Goal: Task Accomplishment & Management: Use online tool/utility

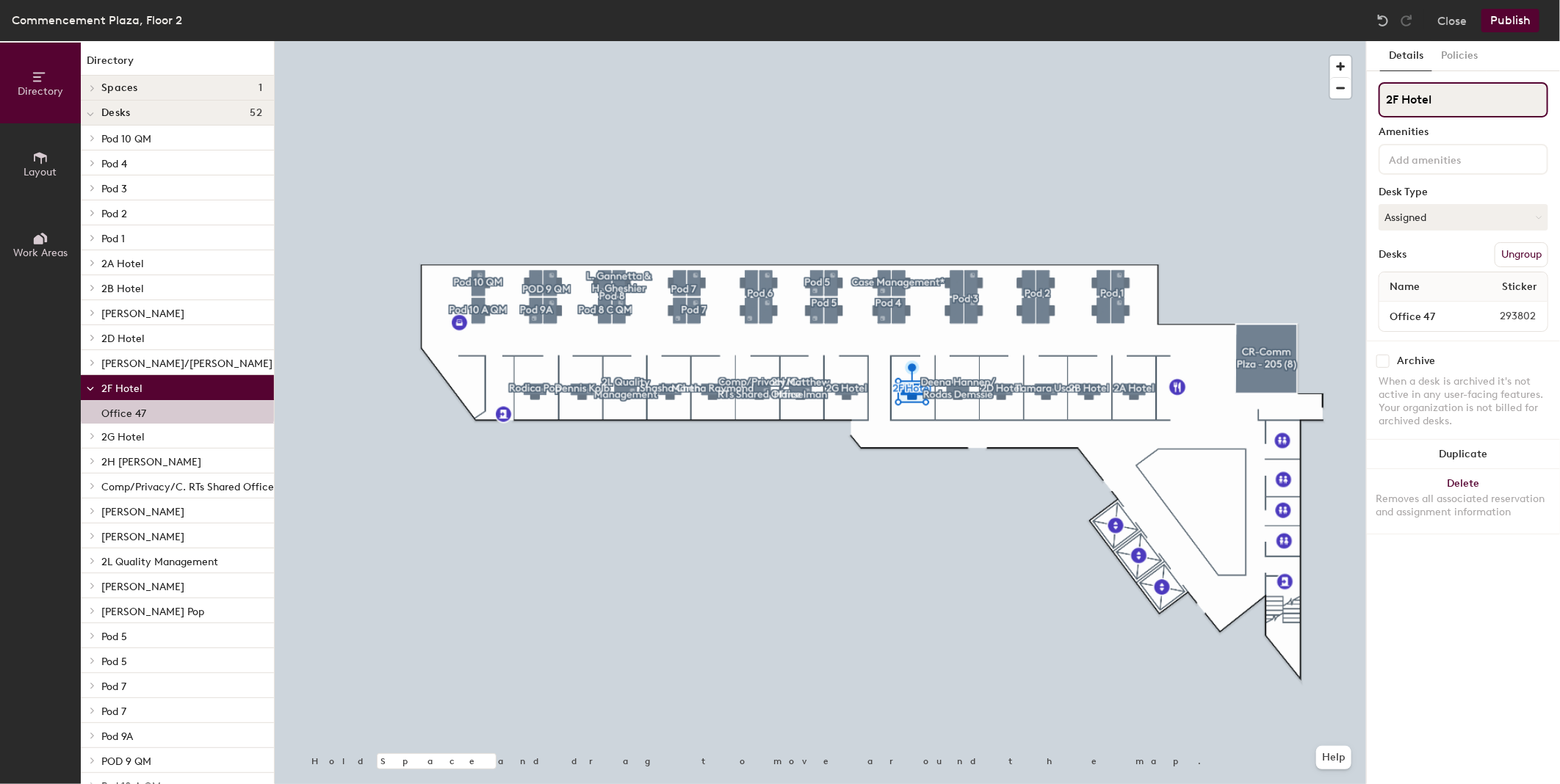
drag, startPoint x: 1399, startPoint y: 101, endPoint x: 1486, endPoint y: 99, distance: 87.0
click at [1486, 99] on input "2F Hotel" at bounding box center [1463, 100] width 170 height 35
click at [1431, 309] on input "Office 47" at bounding box center [1422, 316] width 82 height 20
click at [1444, 312] on input "Office 47" at bounding box center [1422, 316] width 82 height 20
click at [1442, 310] on input "Office 47" at bounding box center [1422, 316] width 82 height 20
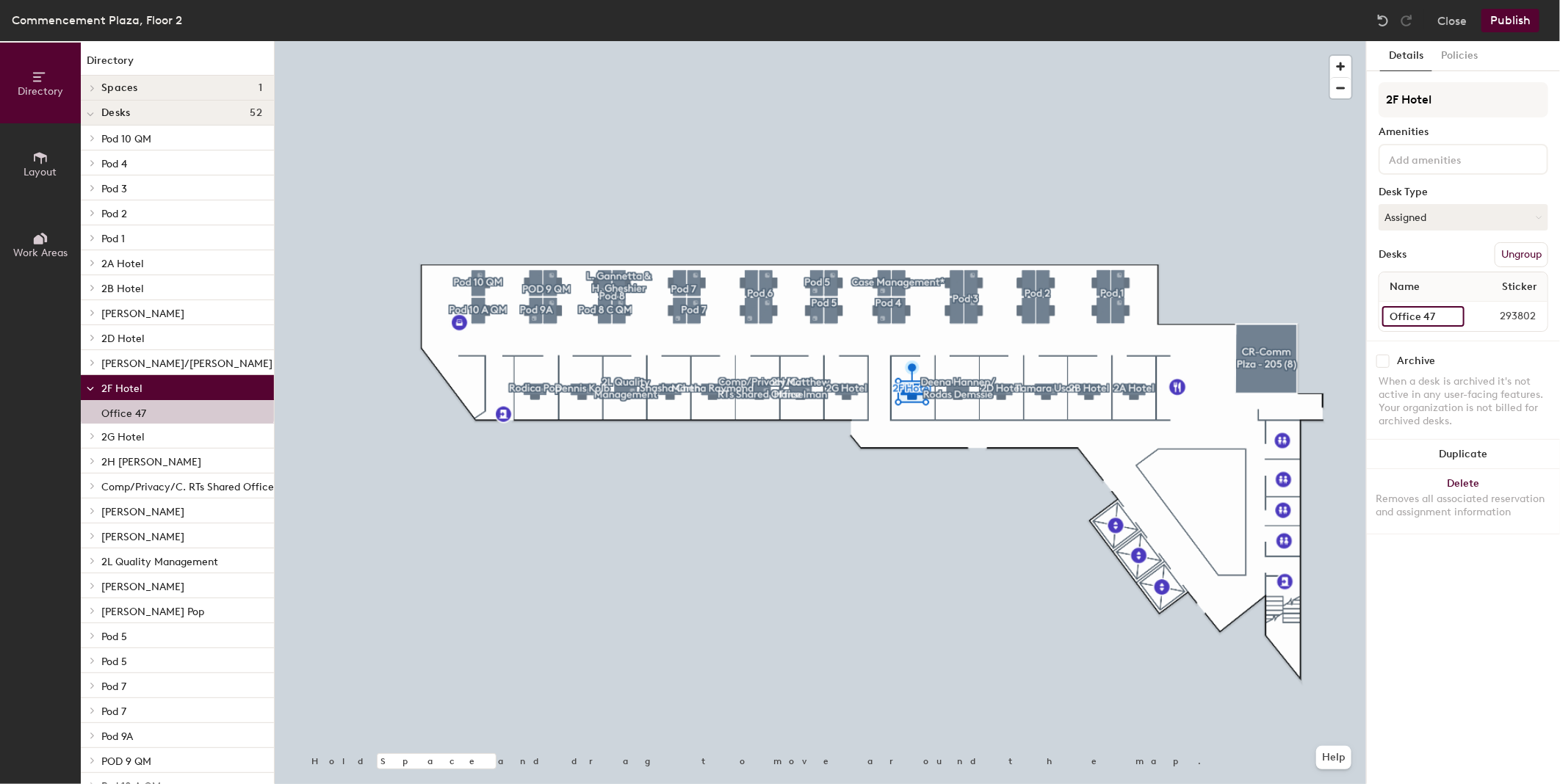
drag, startPoint x: 1437, startPoint y: 307, endPoint x: 1422, endPoint y: 310, distance: 15.3
click at [1422, 310] on input "Office 47" at bounding box center [1422, 316] width 82 height 20
type input "2F"
click at [1274, 102] on div "Directory Layout Work Areas Directory Spaces 1 CR-Comm Plza - 205 (8) Desks 52 …" at bounding box center [780, 413] width 1560 height 743
type input "[PERSON_NAME]"
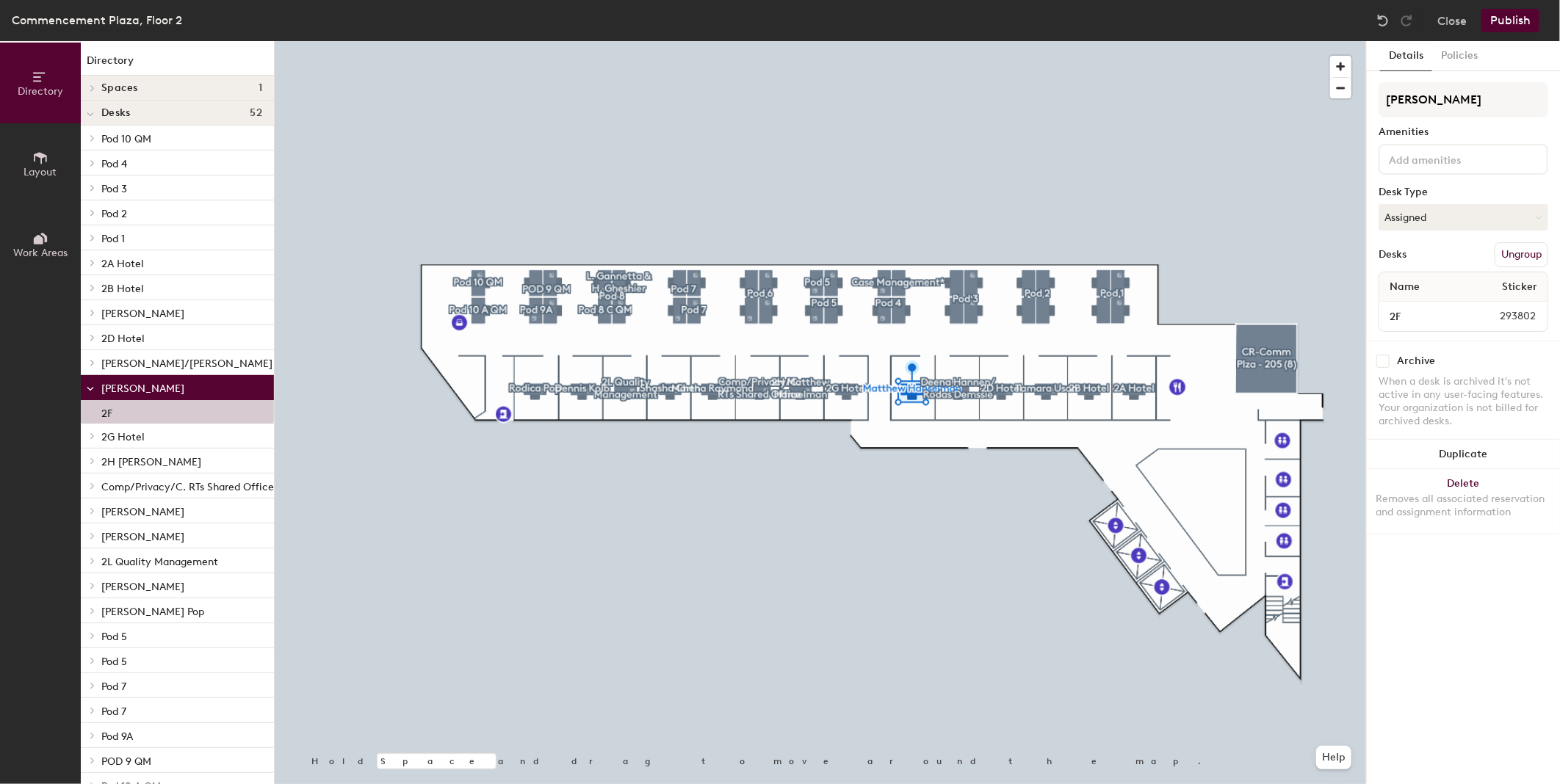
click at [1502, 26] on button "Publish" at bounding box center [1509, 20] width 58 height 23
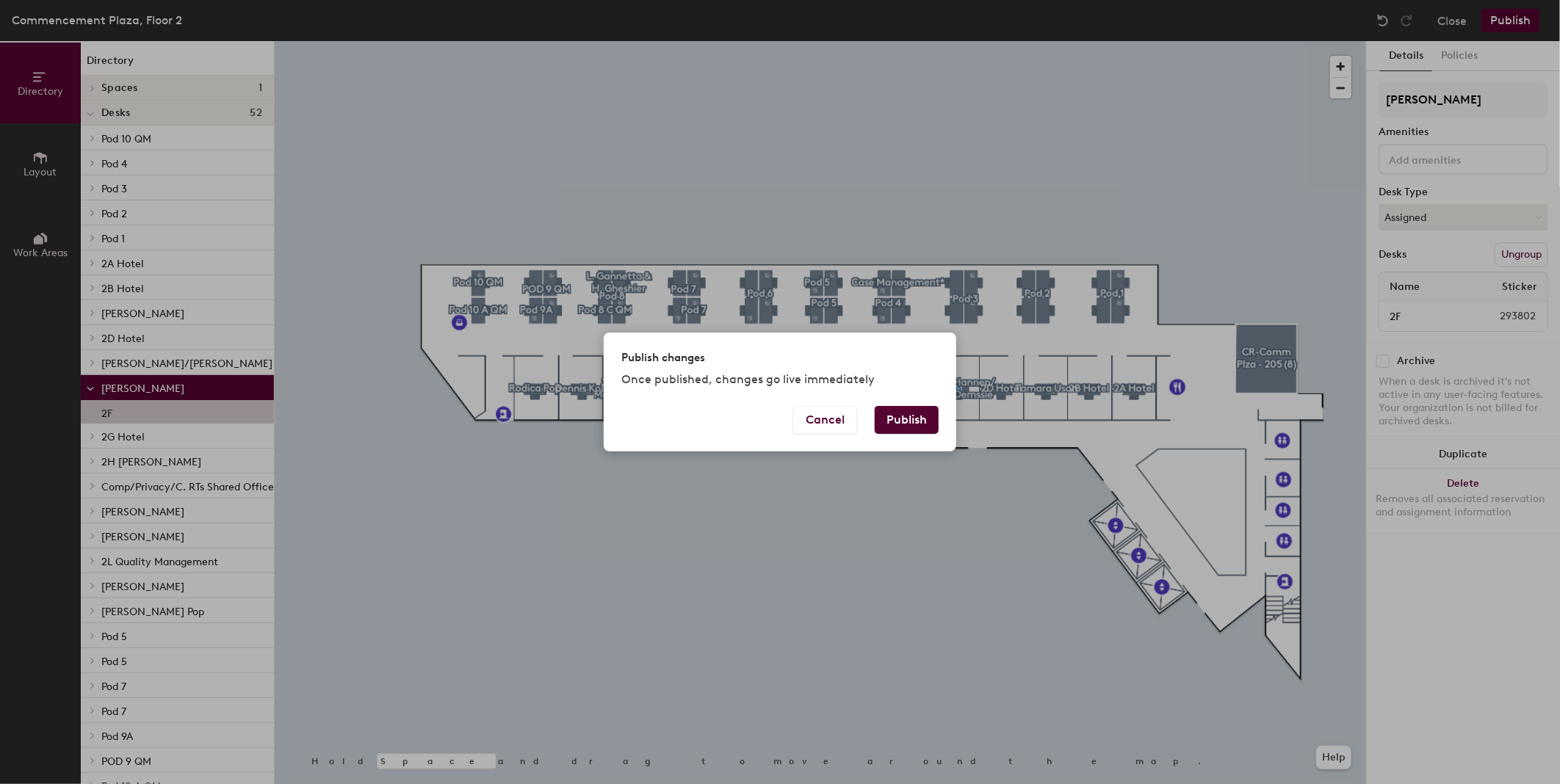
click at [916, 423] on button "Publish" at bounding box center [906, 420] width 64 height 28
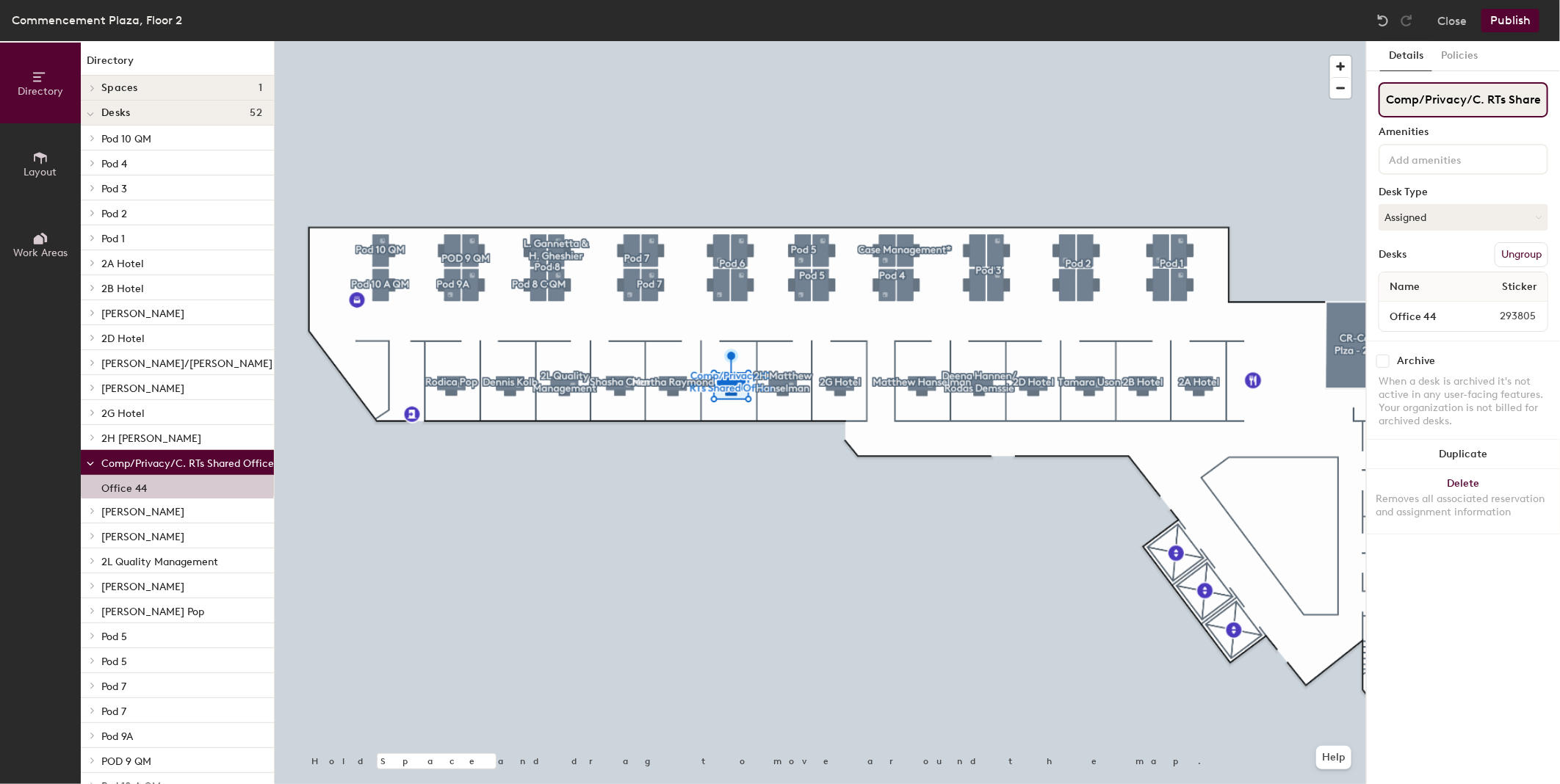
click at [1444, 97] on input "Comp/Privacy/C. RTs Shared Office" at bounding box center [1463, 100] width 170 height 35
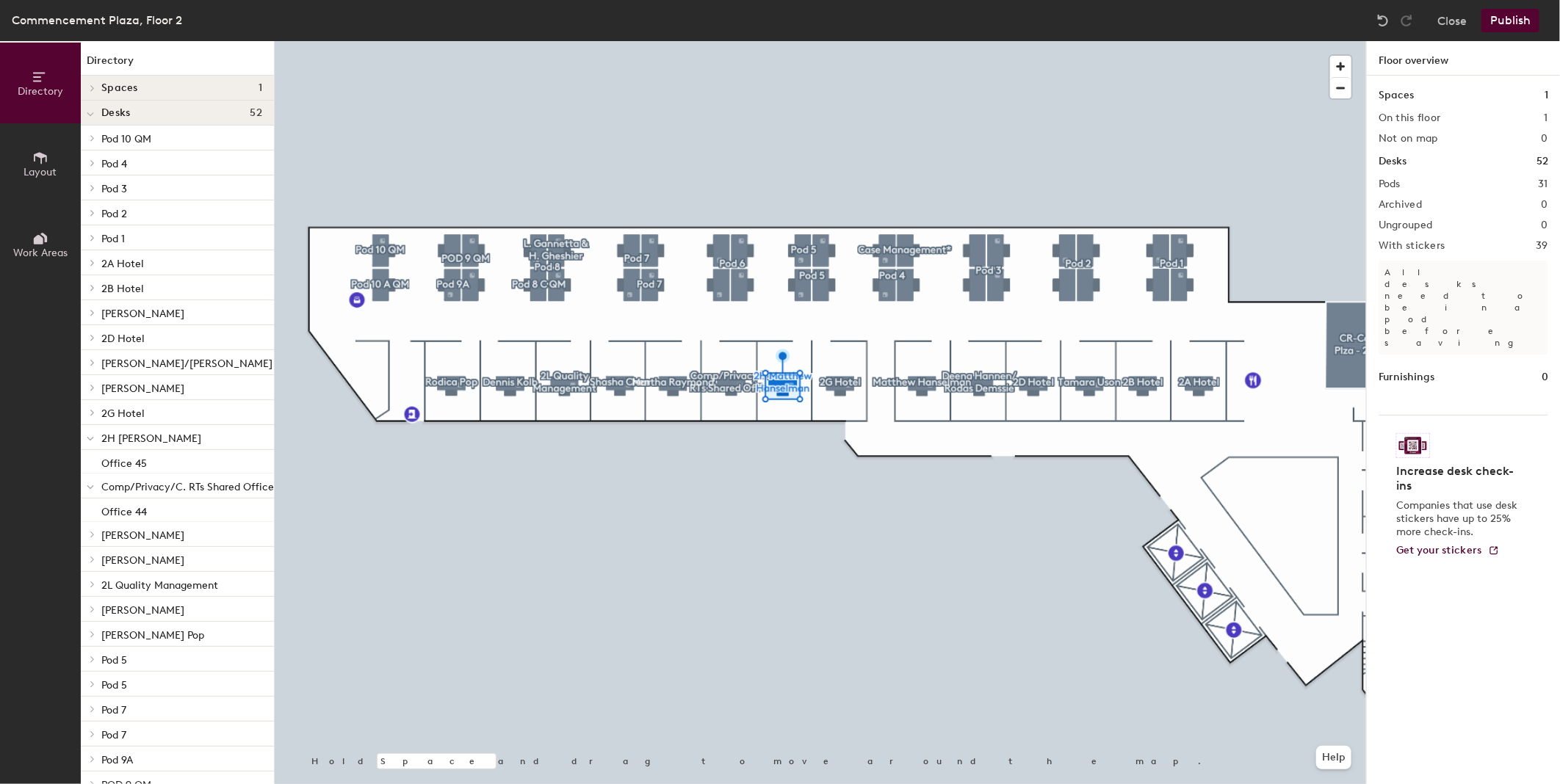
click at [795, 42] on div at bounding box center [819, 42] width 1091 height 0
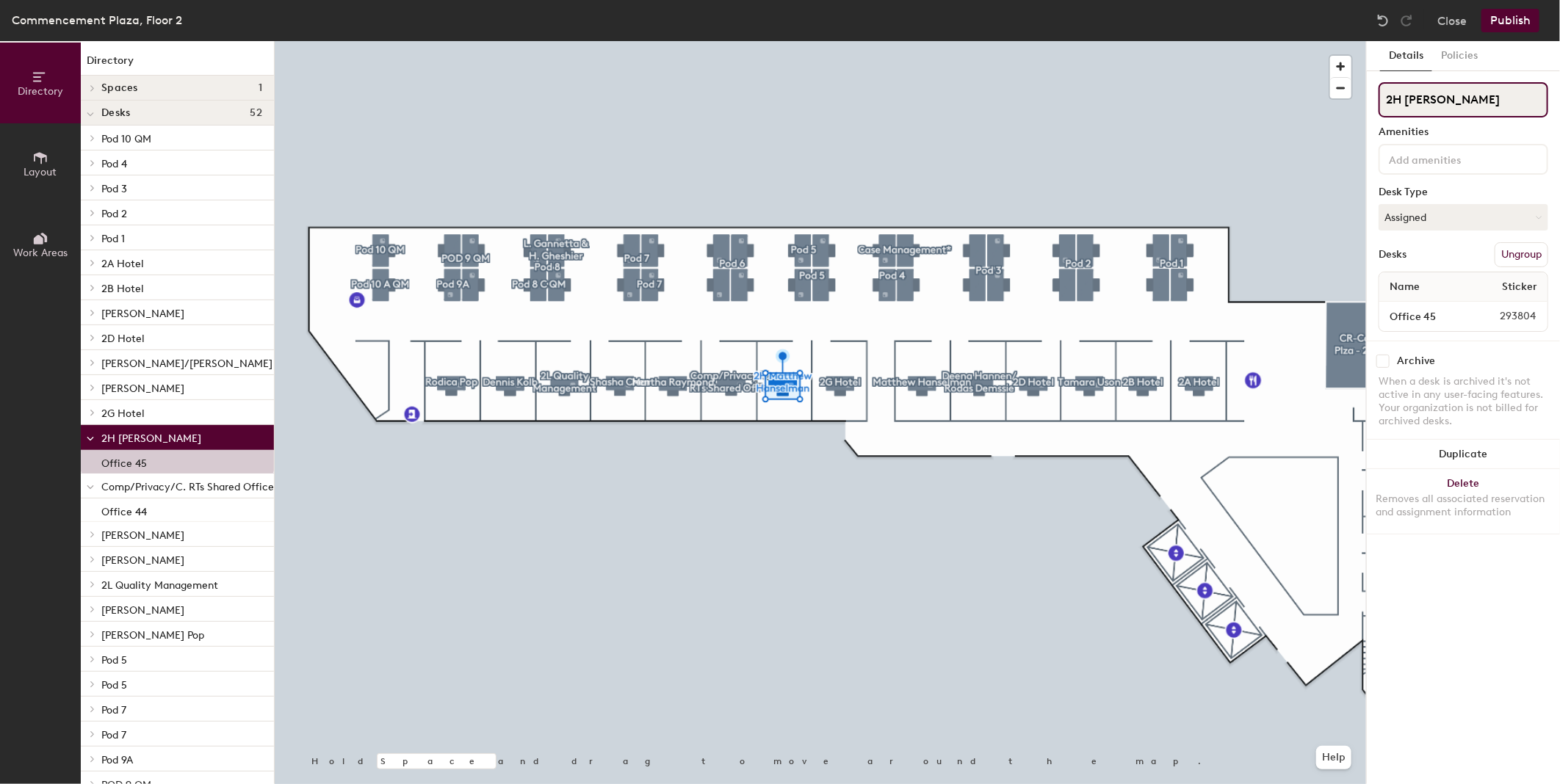
click at [1434, 99] on input "2H [PERSON_NAME]" at bounding box center [1463, 100] width 170 height 35
paste input "Comp/Privacy/C. RTs Shared Office"
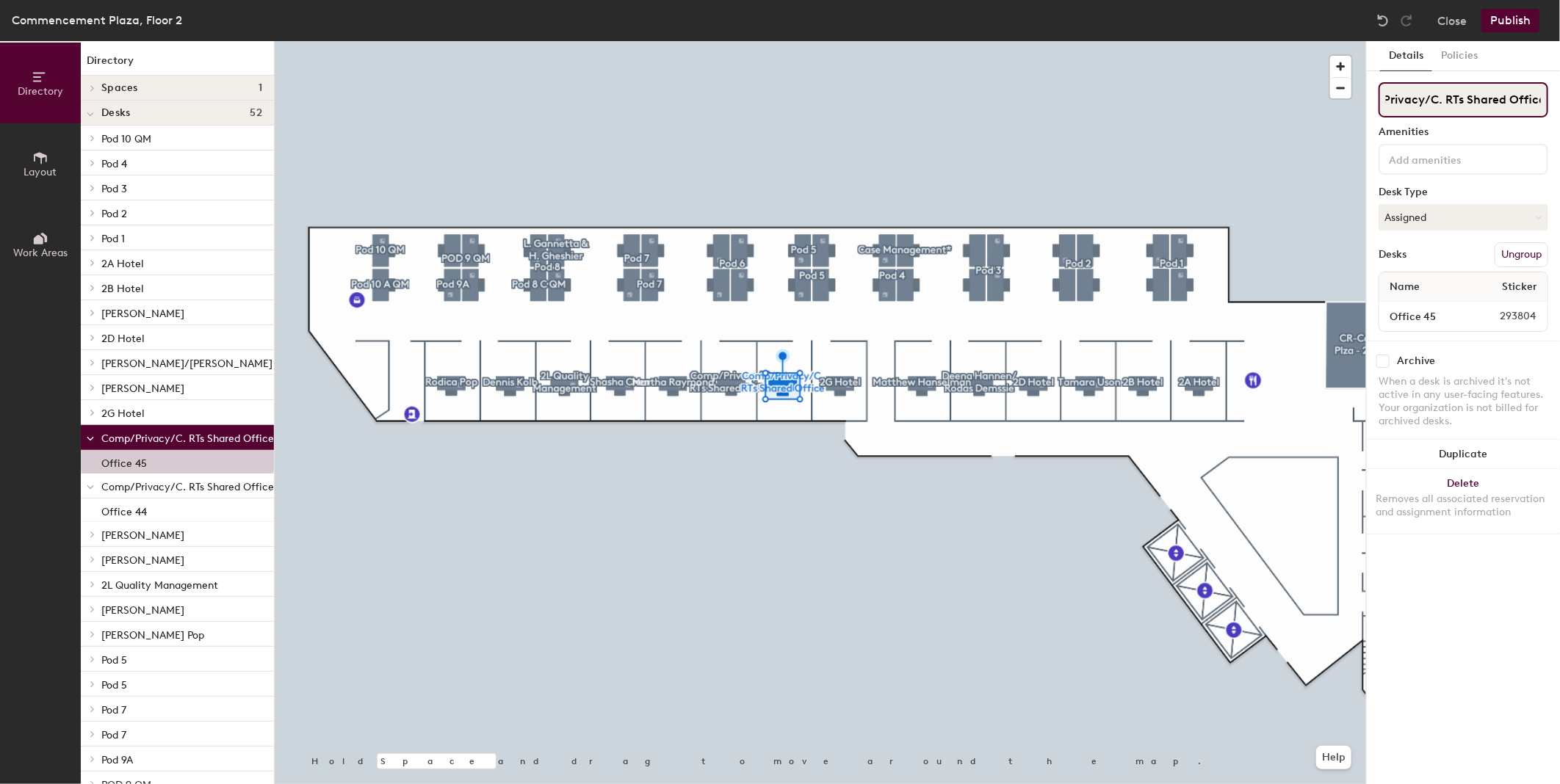
type input "Comp/Privacy/C. RTs Shared Office"
click at [709, 42] on div at bounding box center [819, 42] width 1091 height 0
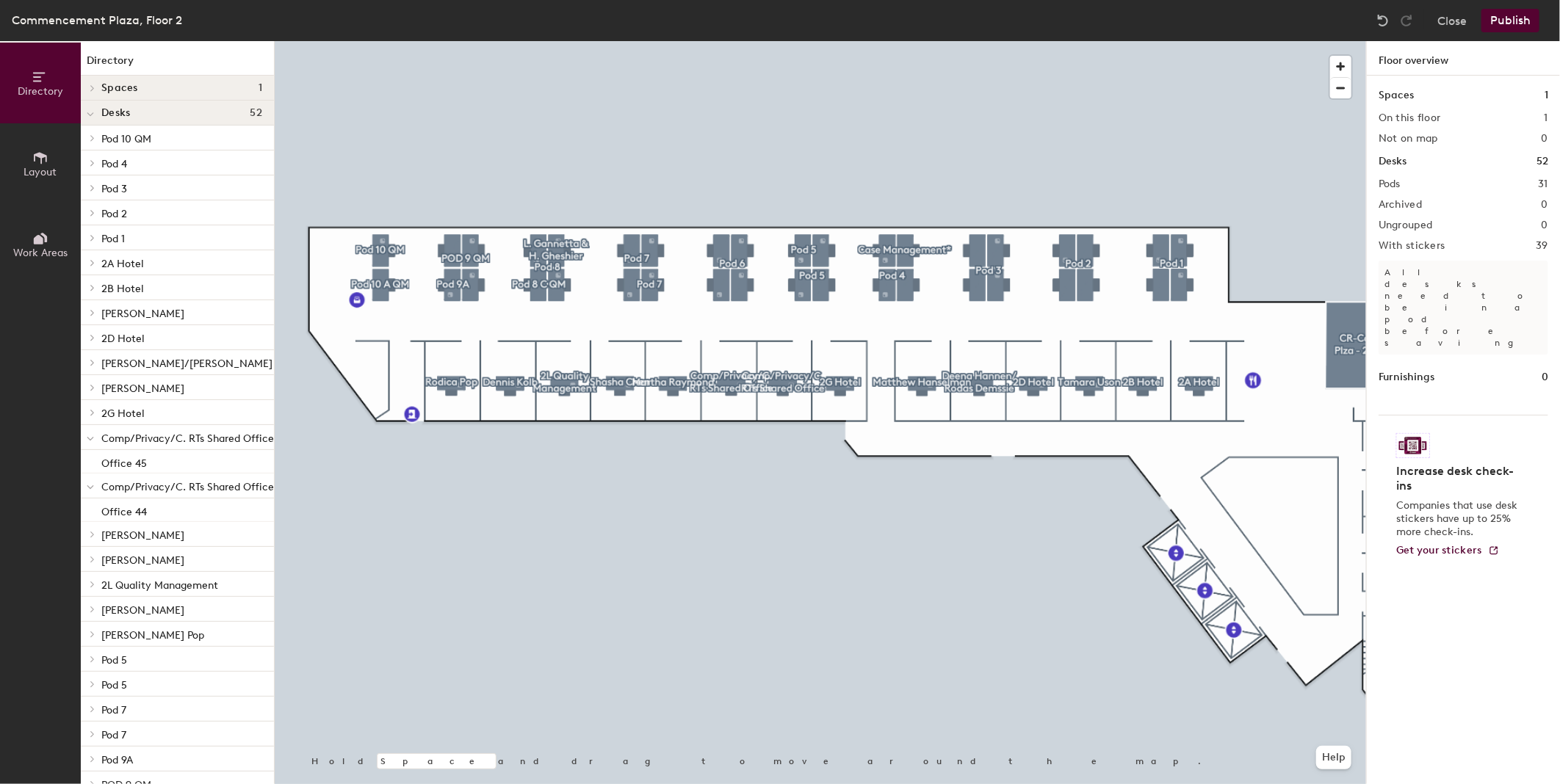
click at [714, 42] on div at bounding box center [819, 42] width 1091 height 0
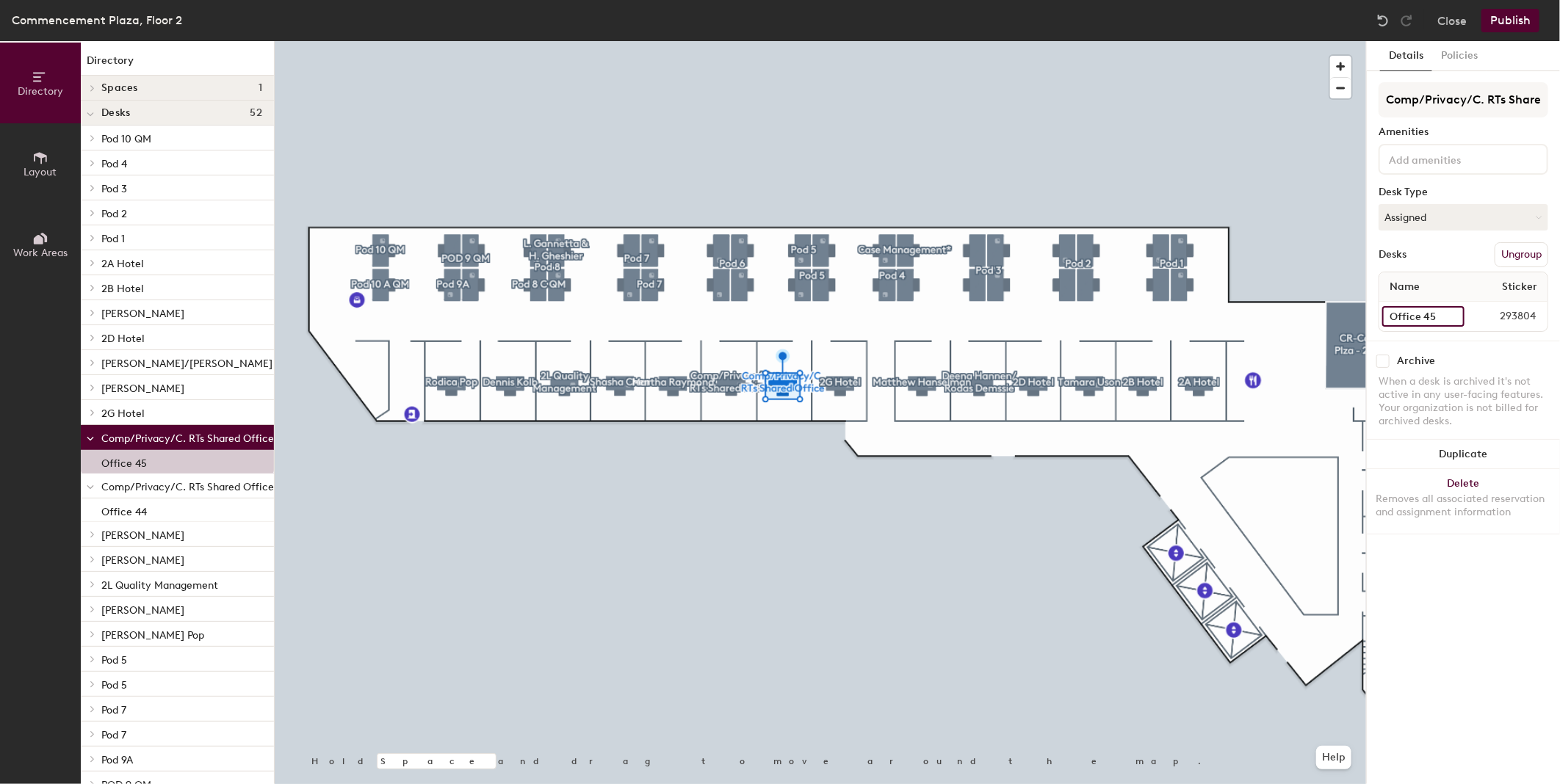
click at [1417, 311] on input "Office 45" at bounding box center [1422, 316] width 82 height 20
type input "2H"
click at [1507, 23] on button "Publish" at bounding box center [1509, 20] width 58 height 23
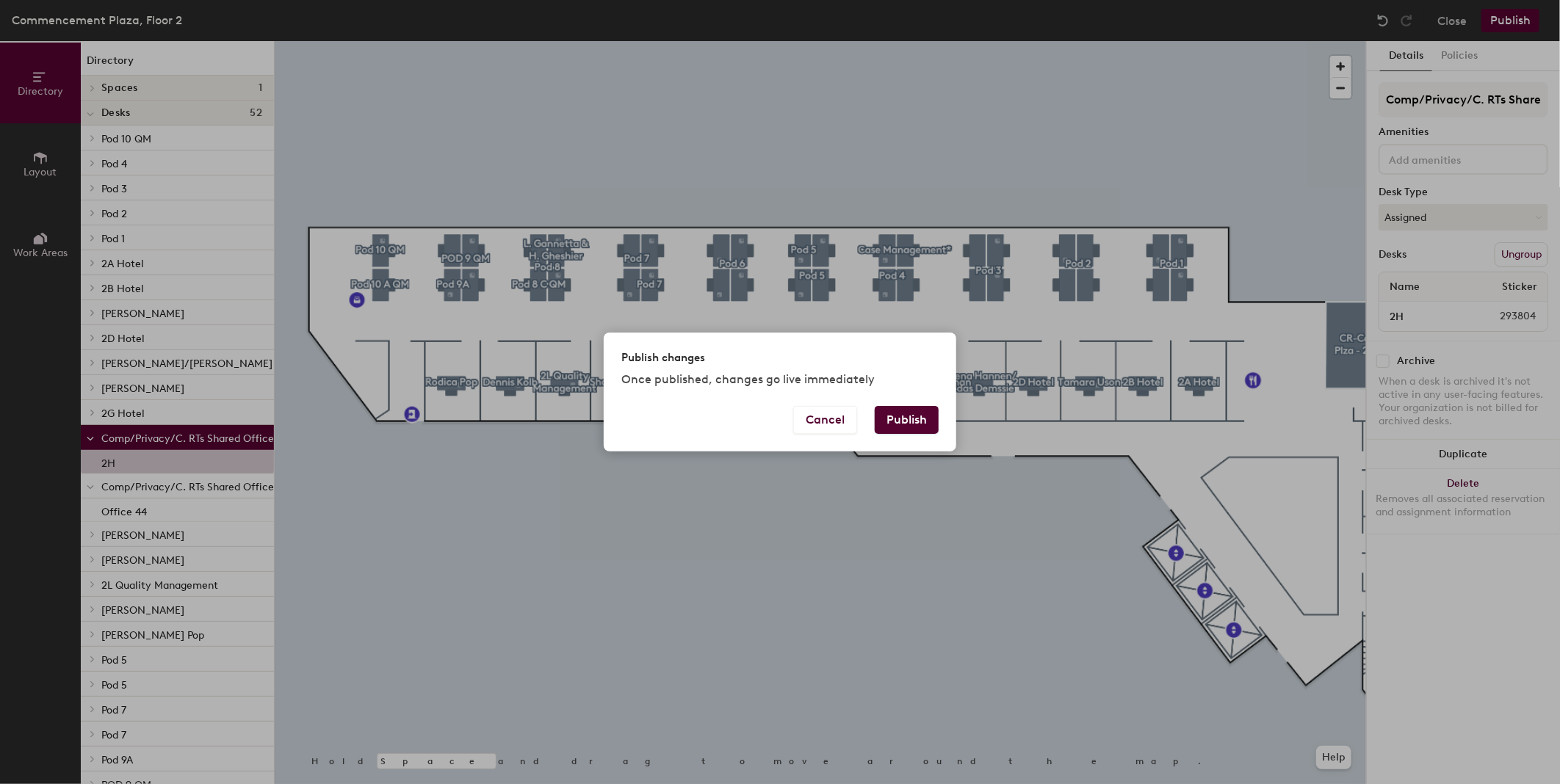
click at [908, 426] on button "Publish" at bounding box center [906, 420] width 64 height 28
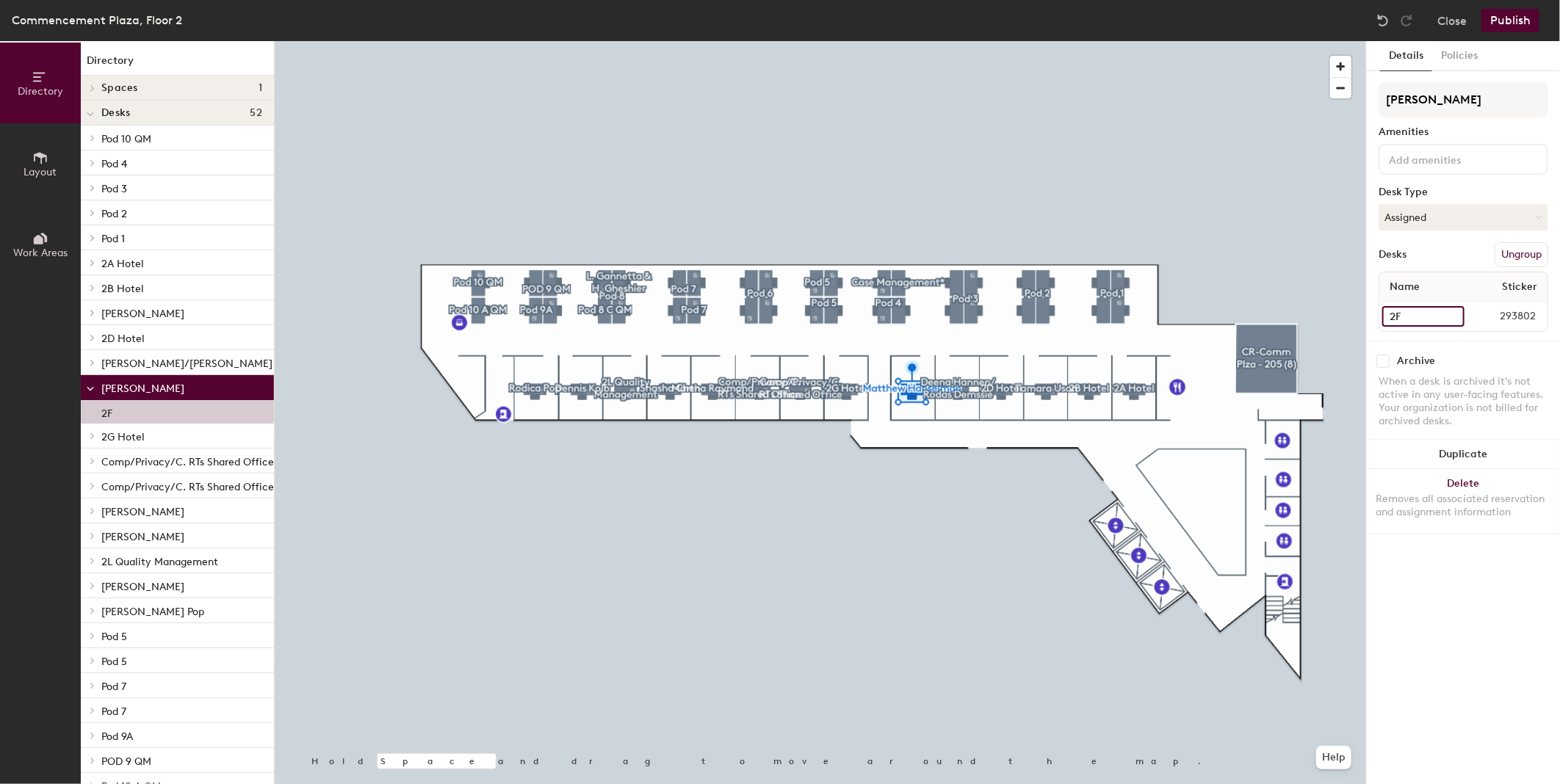
click at [1386, 313] on input "2F" at bounding box center [1422, 316] width 82 height 20
click at [1386, 310] on input "2F" at bounding box center [1422, 316] width 82 height 20
type input "Office 2F"
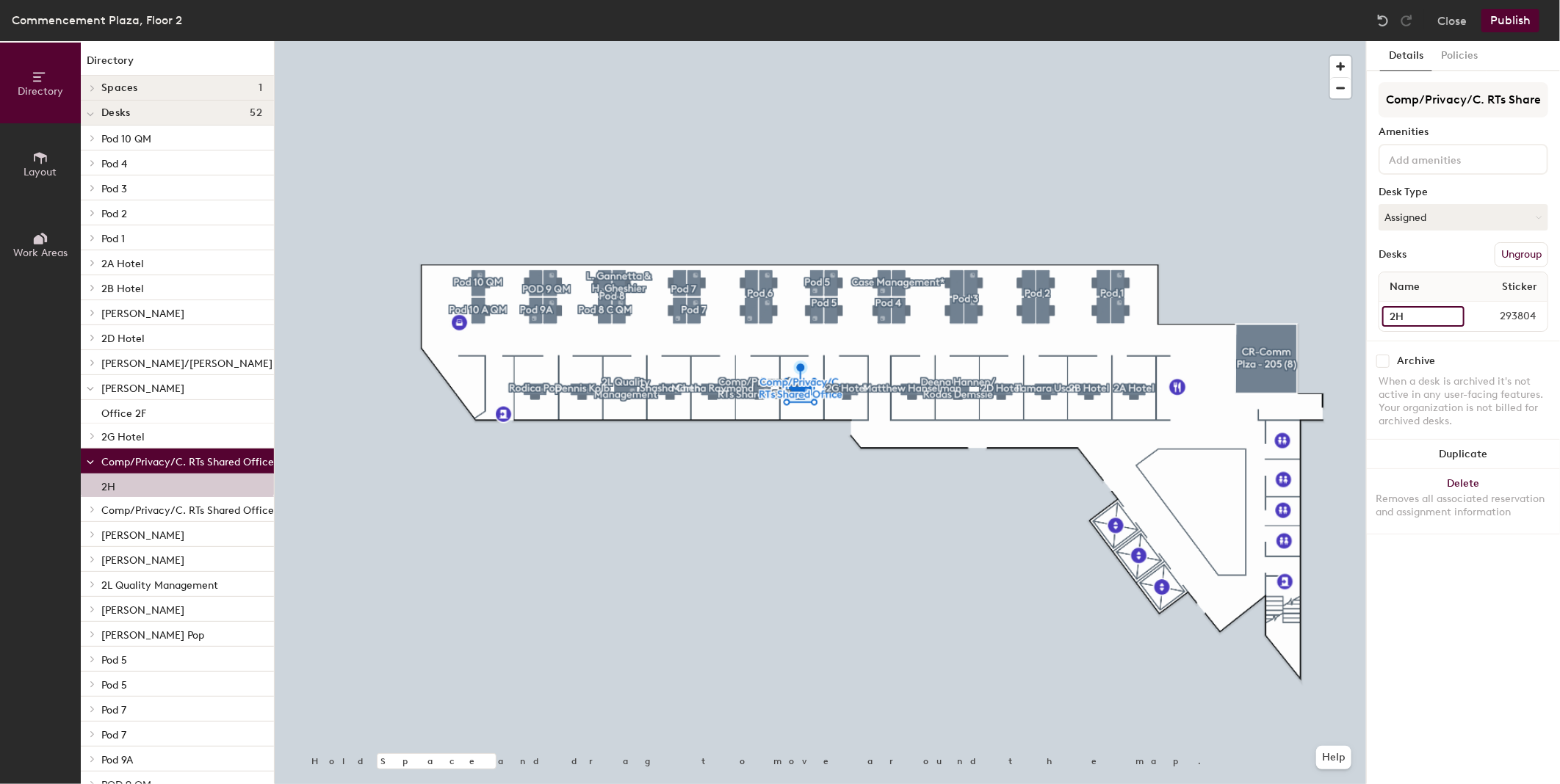
click at [1391, 313] on input "2H" at bounding box center [1422, 316] width 82 height 20
type input "Offoce 2H"
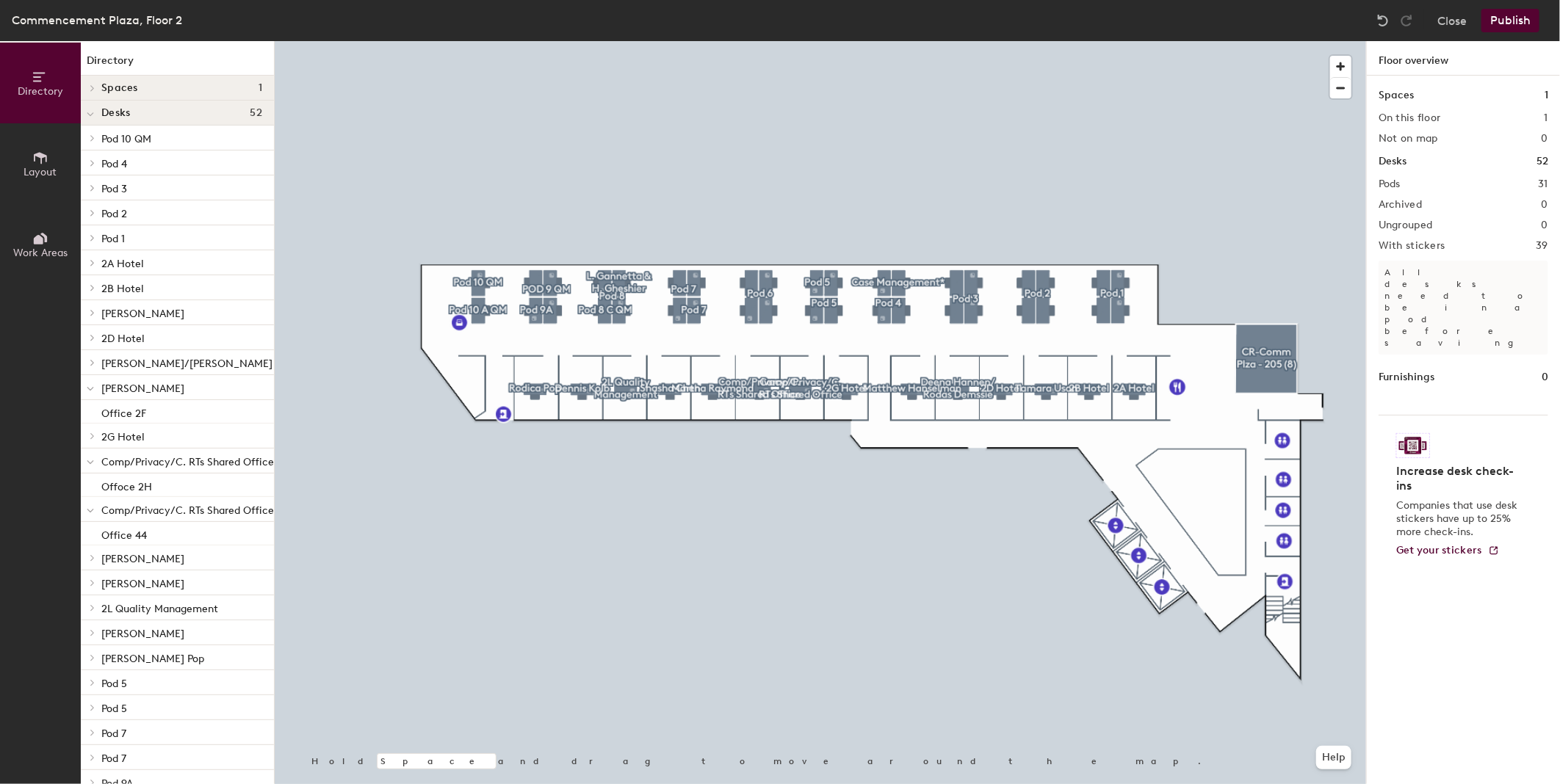
click at [1513, 13] on button "Publish" at bounding box center [1509, 20] width 58 height 23
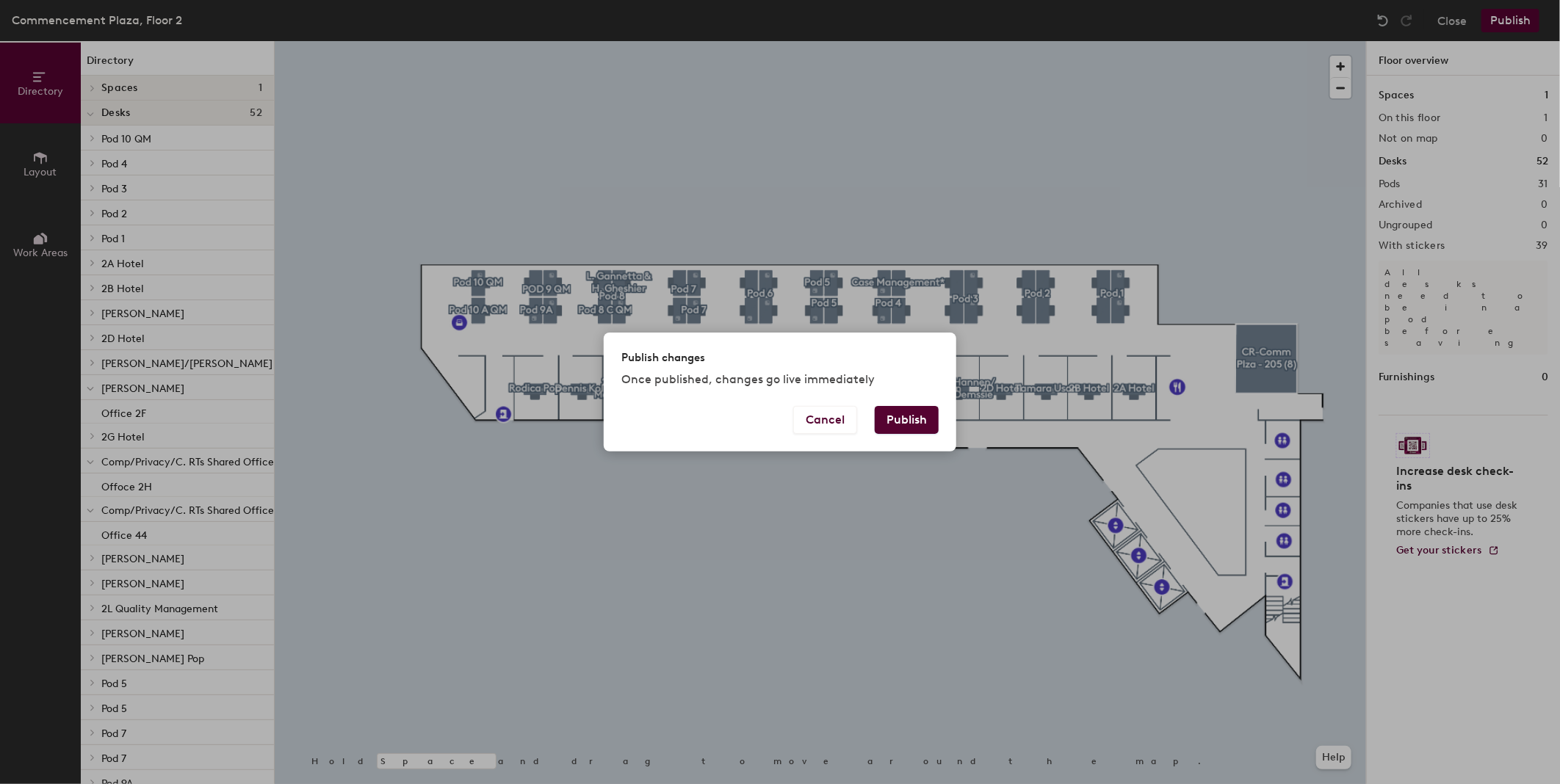
click at [919, 421] on button "Publish" at bounding box center [906, 420] width 64 height 28
